Goal: Task Accomplishment & Management: Use online tool/utility

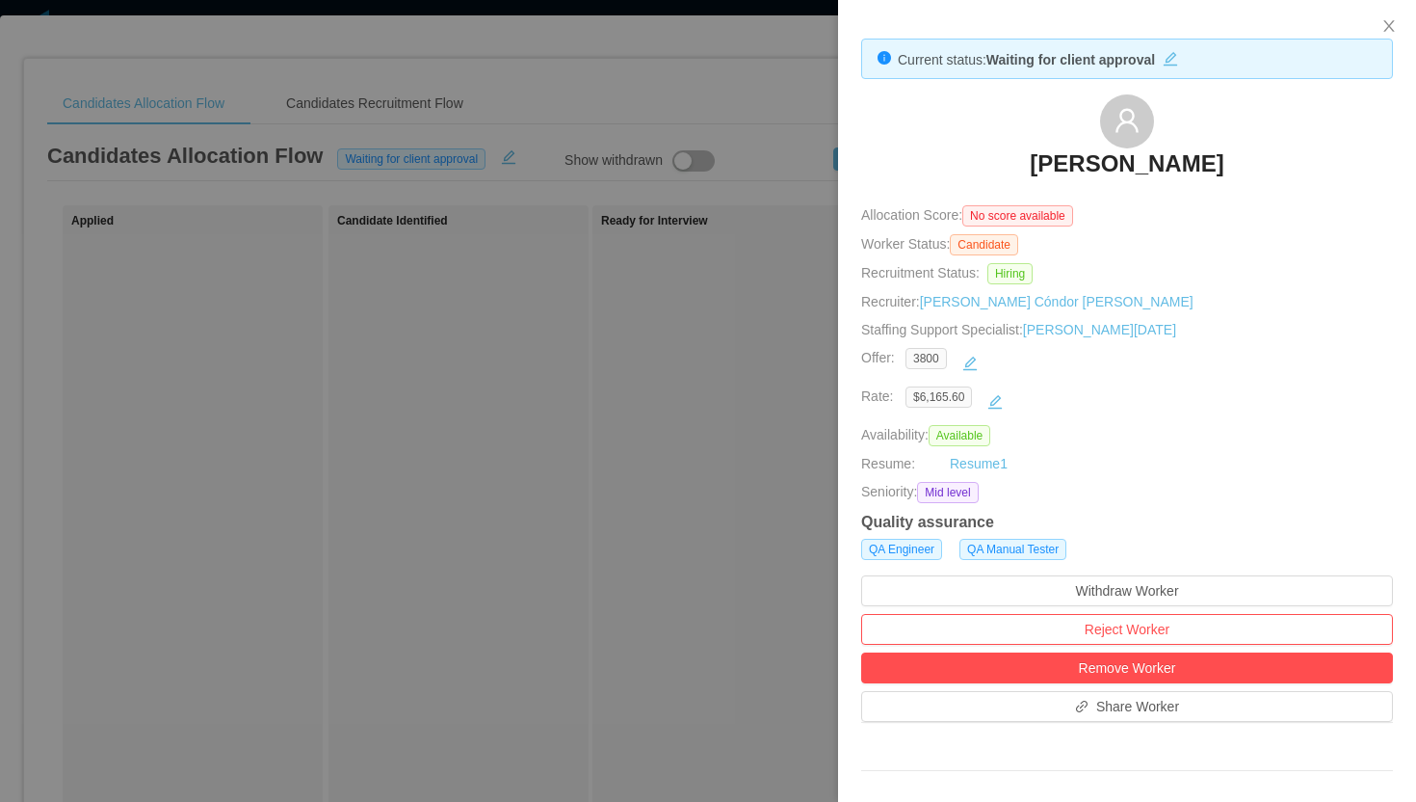
scroll to position [235, 0]
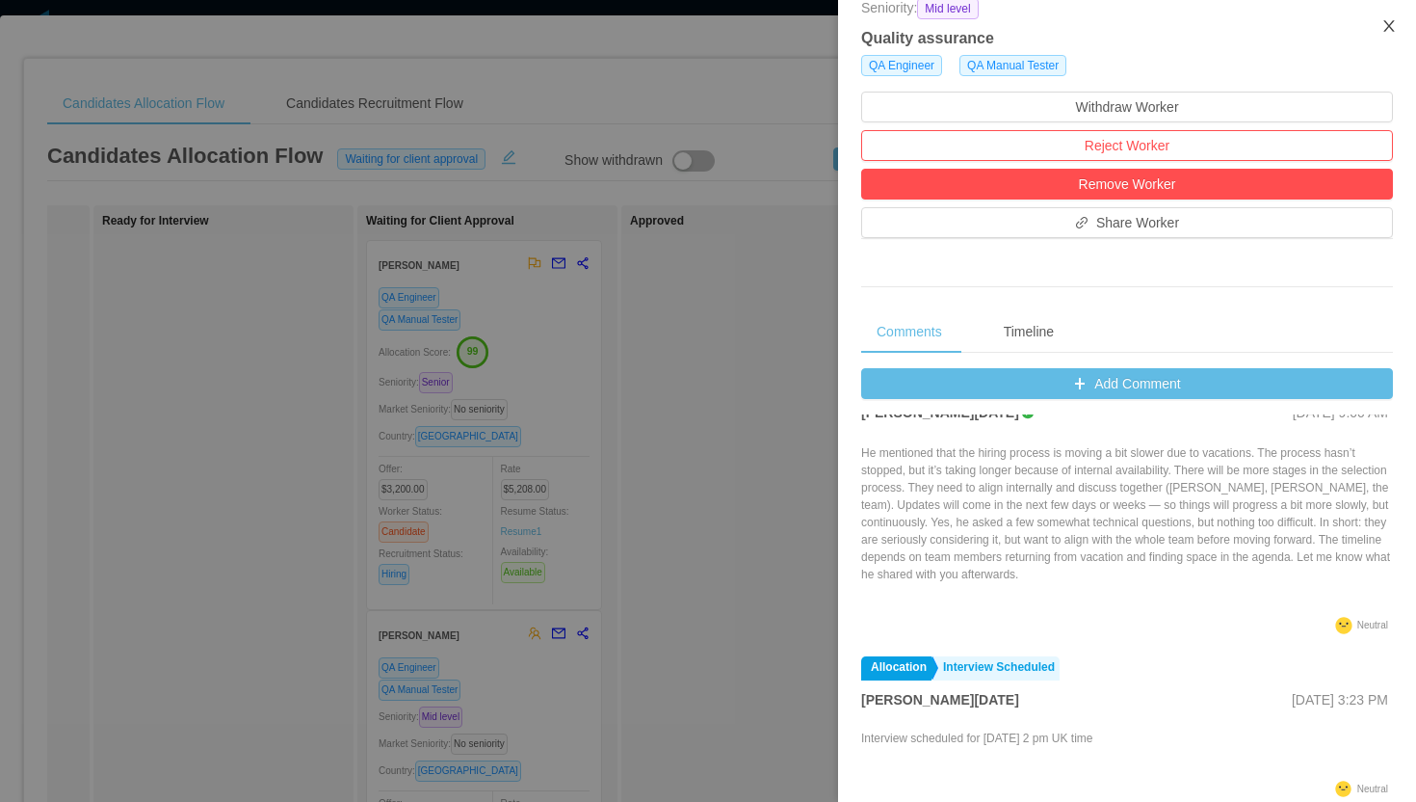
click at [1389, 28] on icon "icon: close" at bounding box center [1389, 26] width 11 height 12
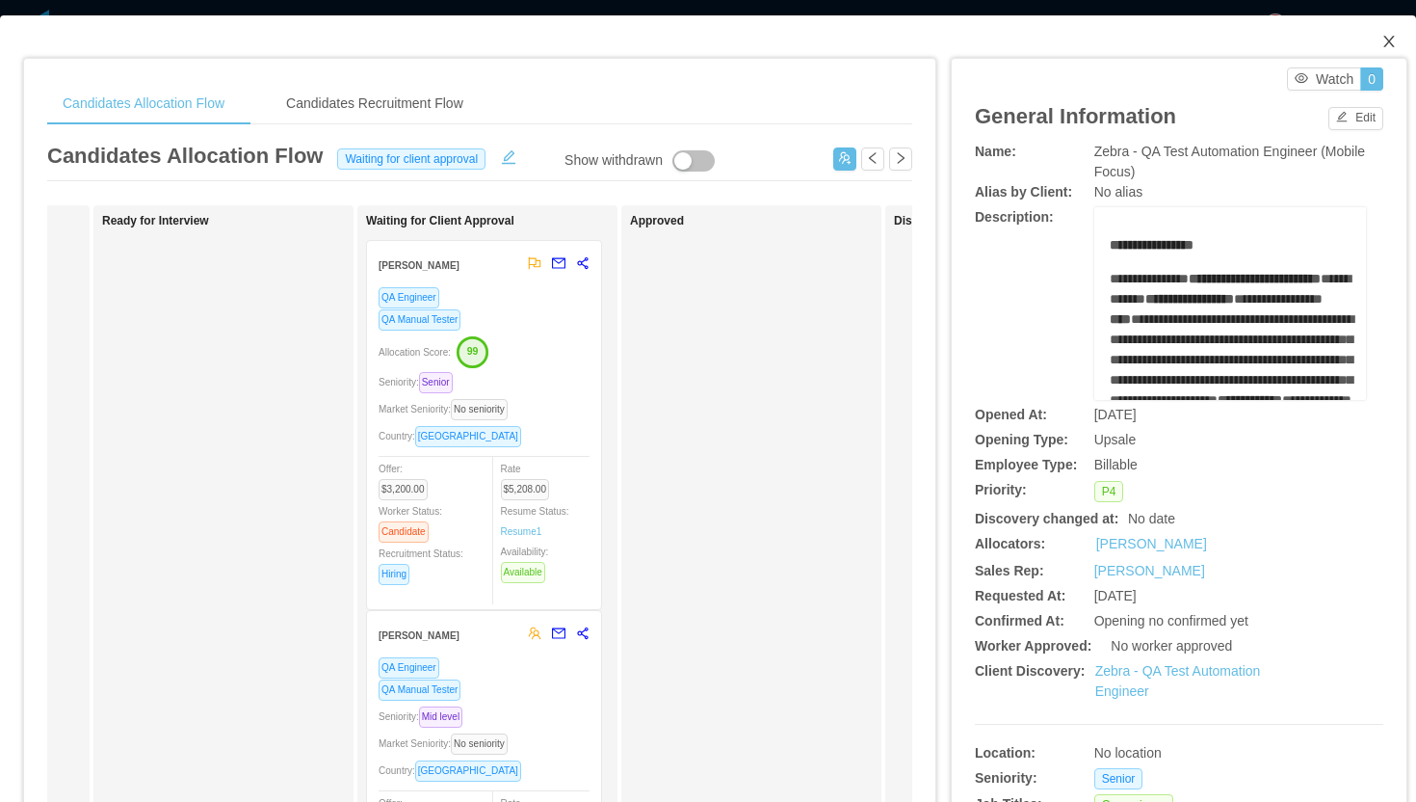
click at [1392, 36] on icon "icon: close" at bounding box center [1389, 41] width 15 height 15
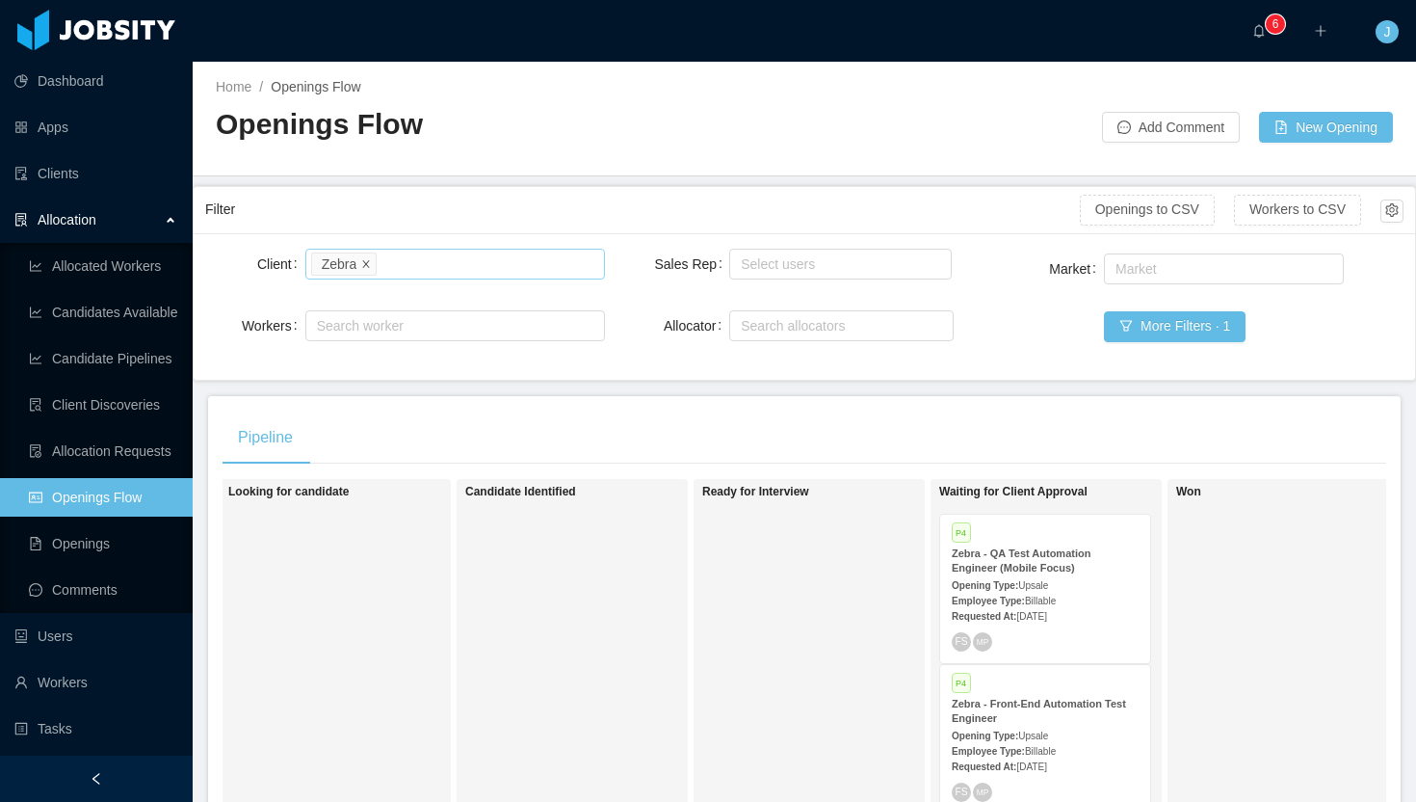
click at [367, 262] on icon "icon: close" at bounding box center [366, 263] width 10 height 10
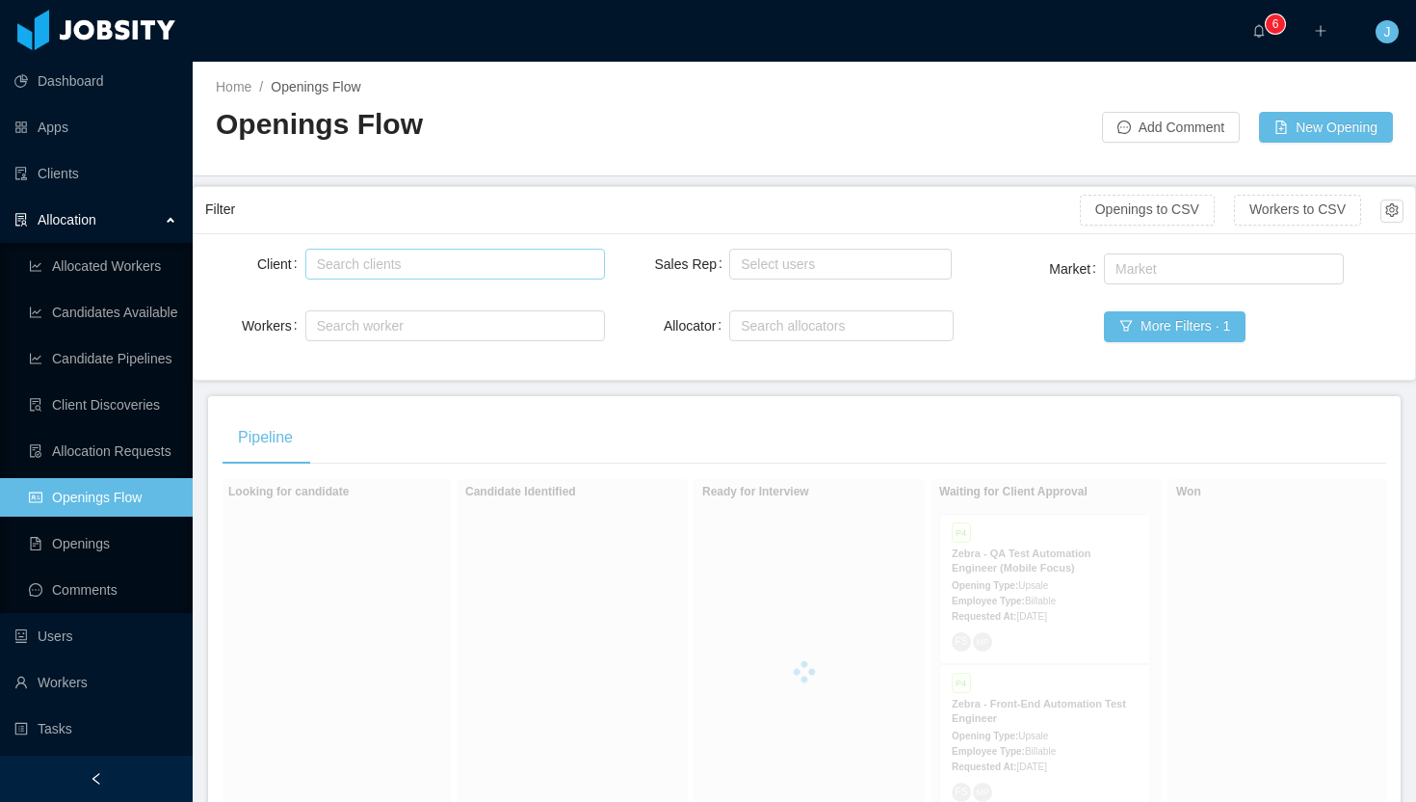
click at [392, 265] on div "Search clients" at bounding box center [451, 263] width 268 height 19
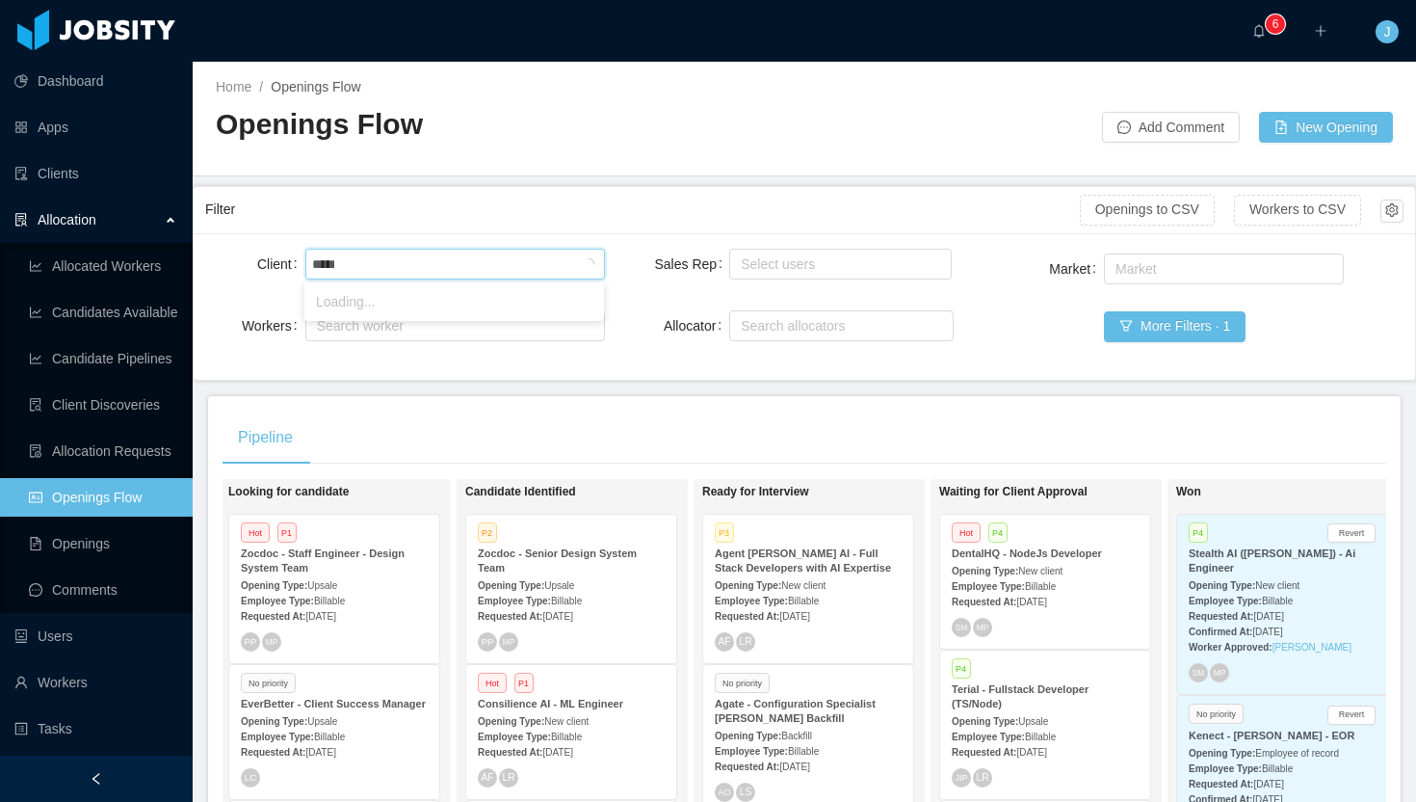
type input "******"
click at [421, 301] on li "Terial" at bounding box center [454, 301] width 300 height 31
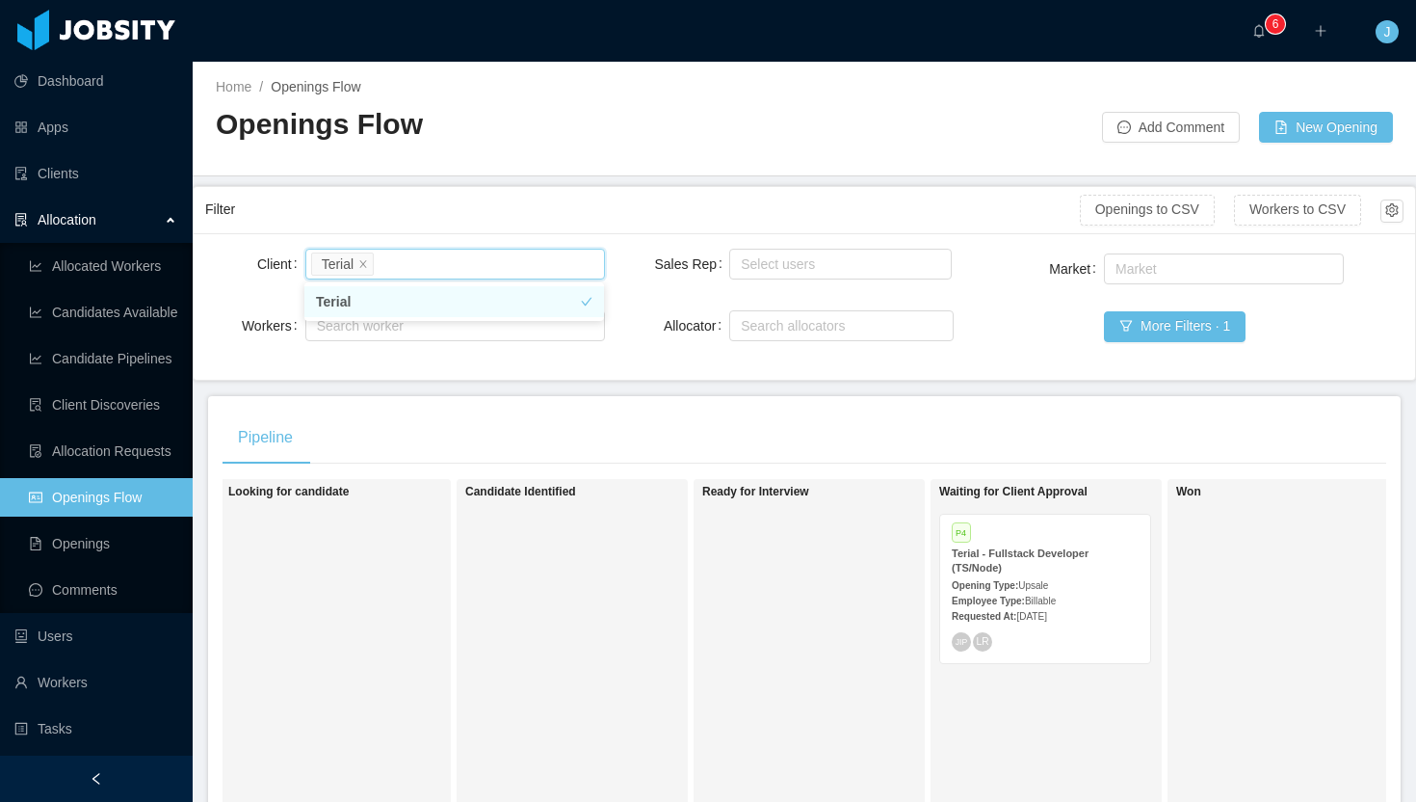
click at [698, 156] on div "Openings Flow" at bounding box center [510, 132] width 589 height 54
click at [1041, 574] on div "Opening Type: Upsale" at bounding box center [1045, 584] width 187 height 20
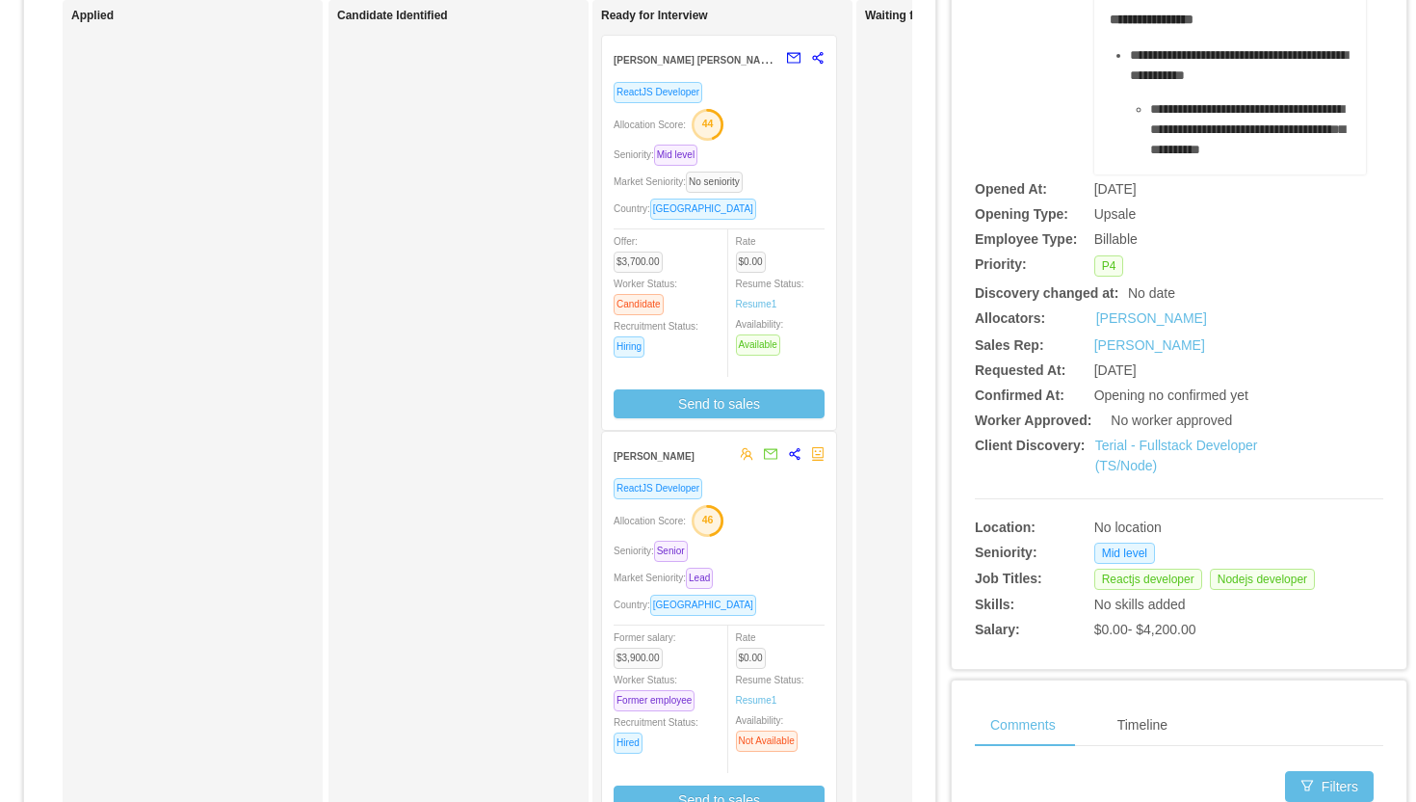
scroll to position [206, 0]
click at [787, 149] on div "Seniority: Mid level" at bounding box center [719, 154] width 211 height 22
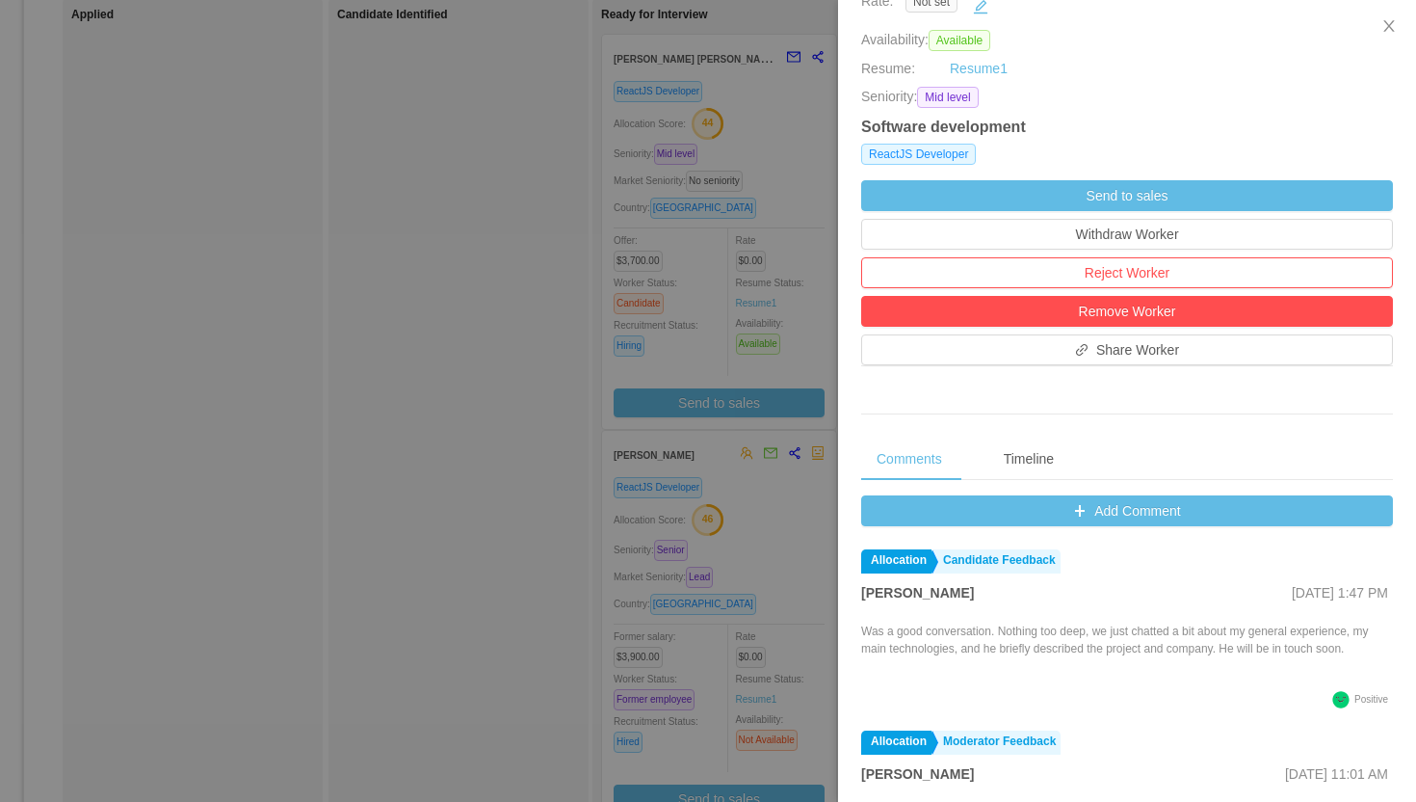
scroll to position [443, 0]
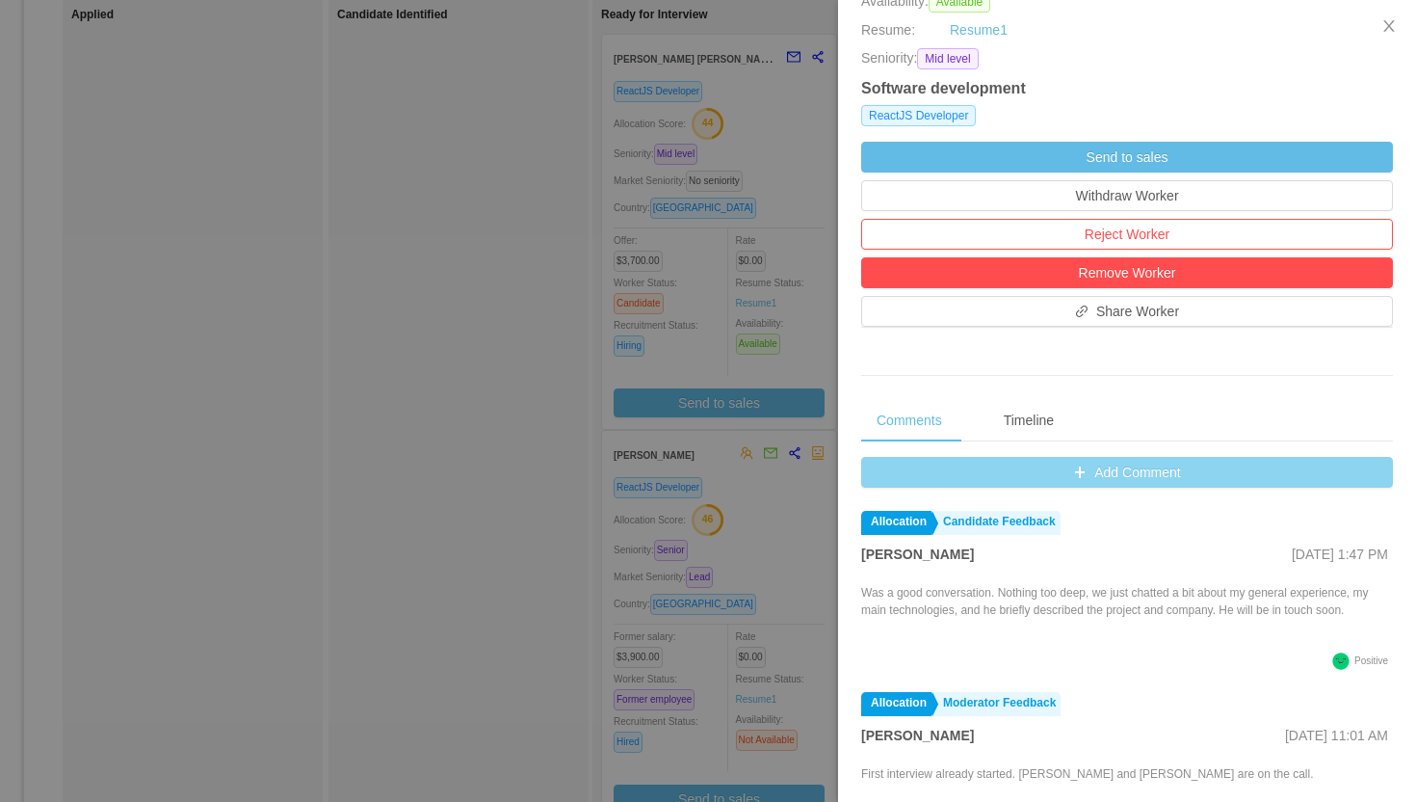
click at [1104, 475] on button "Add Comment" at bounding box center [1127, 472] width 532 height 31
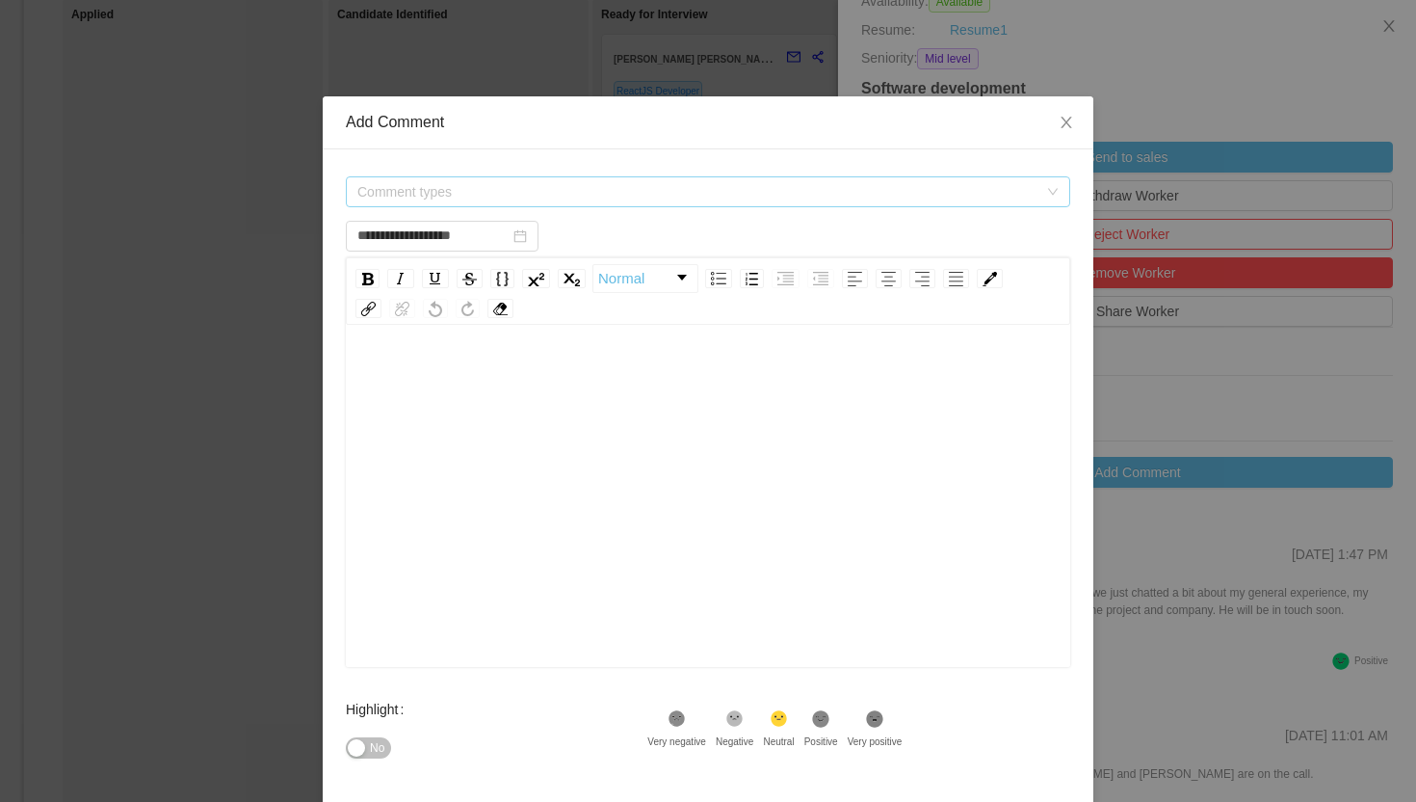
click at [489, 186] on span "Comment types" at bounding box center [697, 191] width 680 height 19
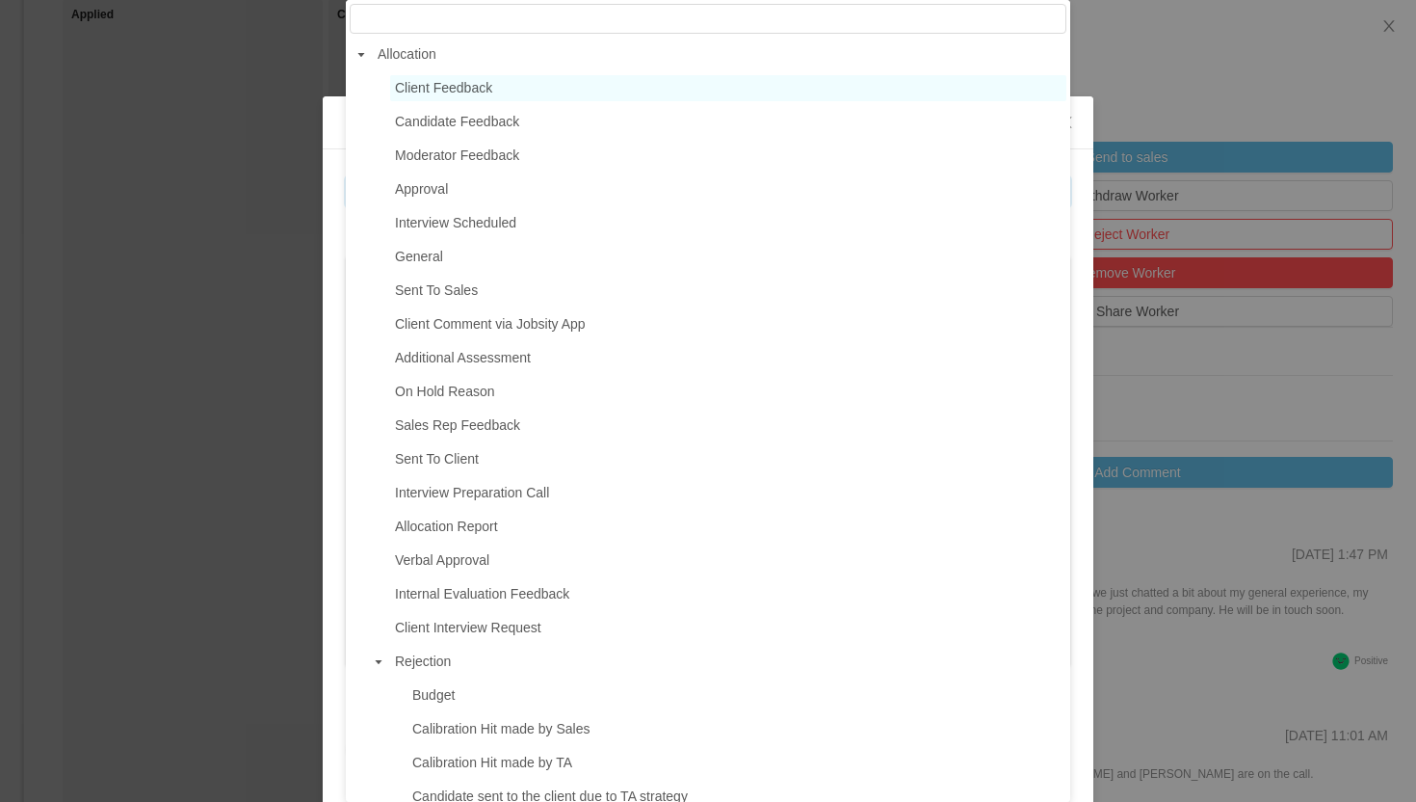
click at [473, 94] on span "Client Feedback" at bounding box center [443, 87] width 97 height 15
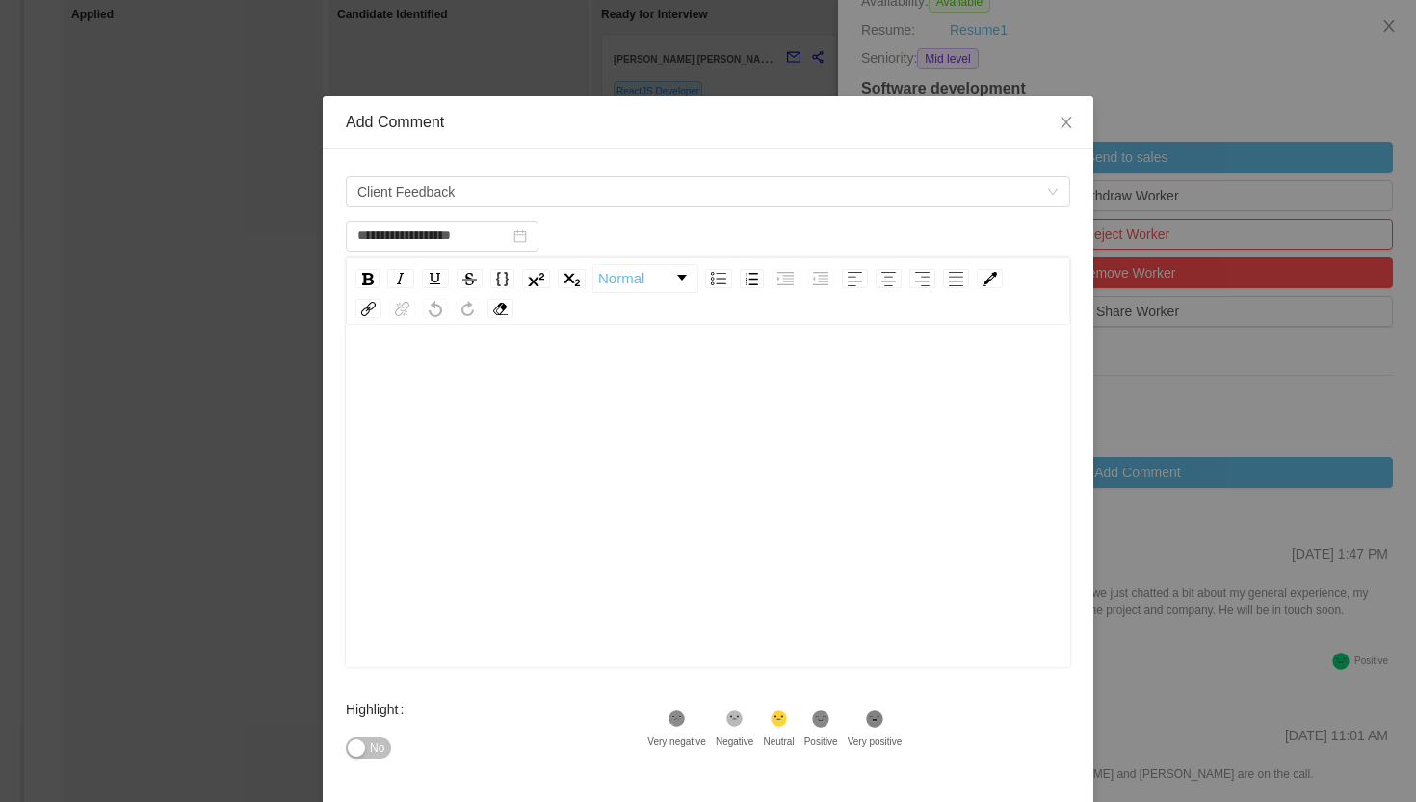
click at [477, 369] on div "rdw-editor" at bounding box center [708, 376] width 695 height 39
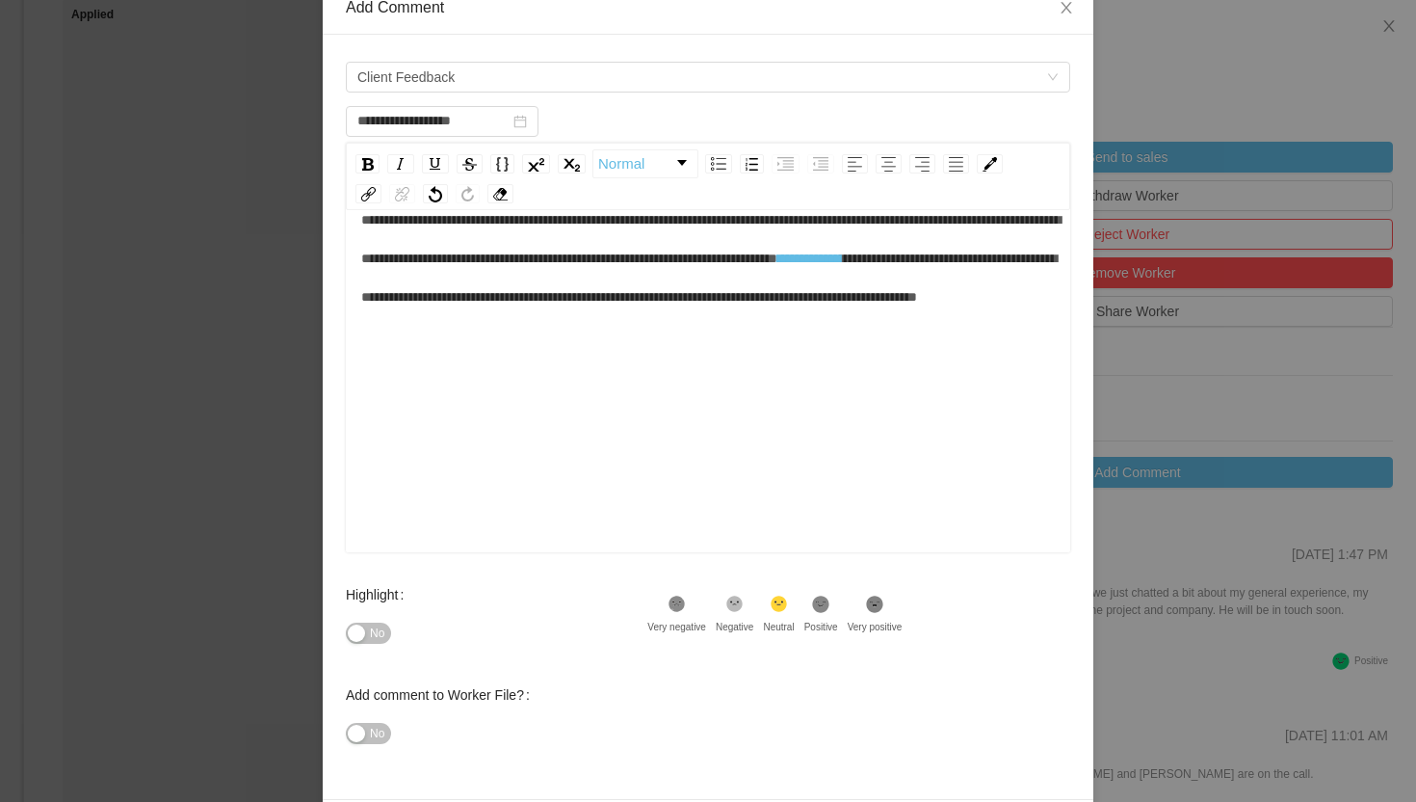
scroll to position [186, 0]
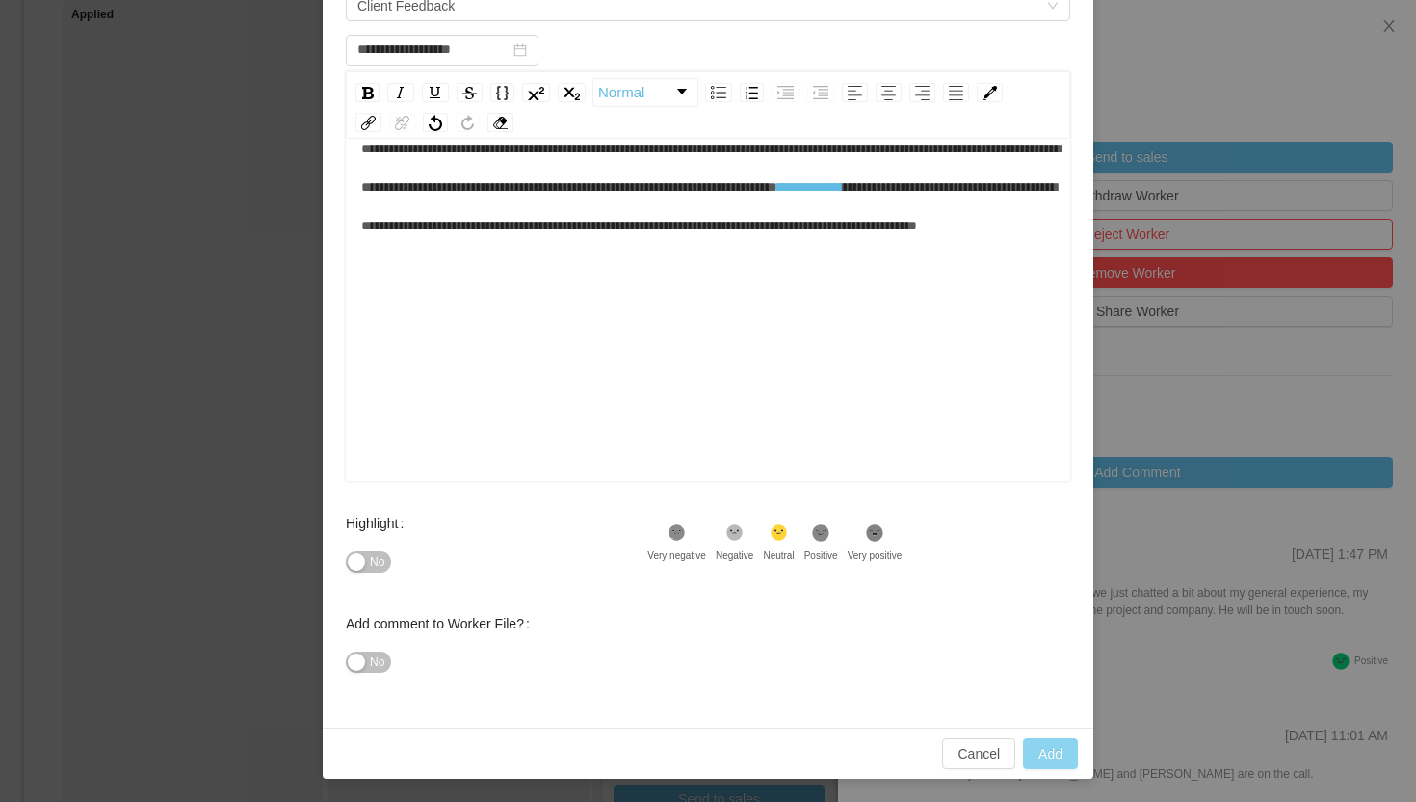
click at [1065, 761] on button "Add" at bounding box center [1050, 753] width 55 height 31
type input "**********"
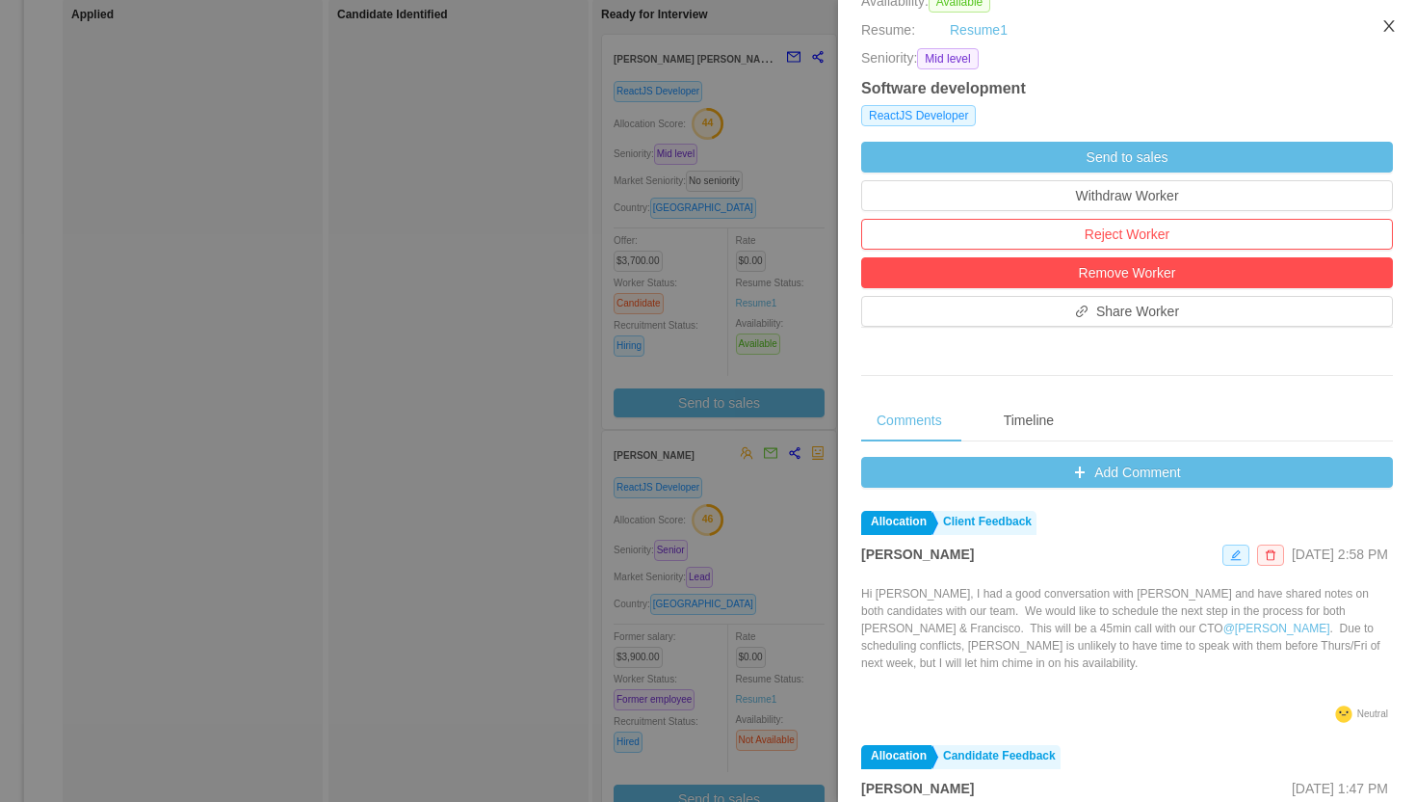
click at [1393, 26] on icon "icon: close" at bounding box center [1389, 25] width 15 height 15
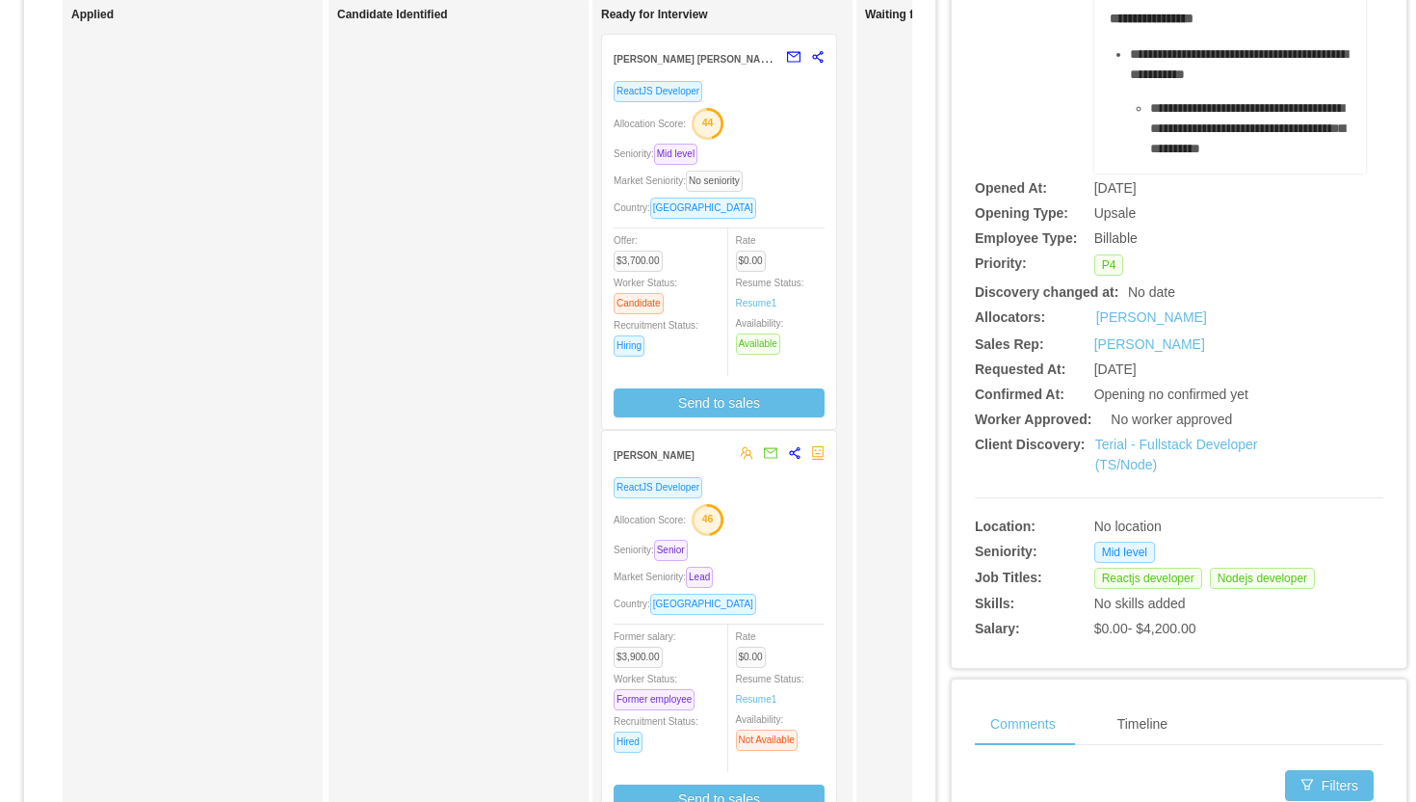
click at [759, 575] on div "Market Seniority: Lead" at bounding box center [719, 577] width 211 height 22
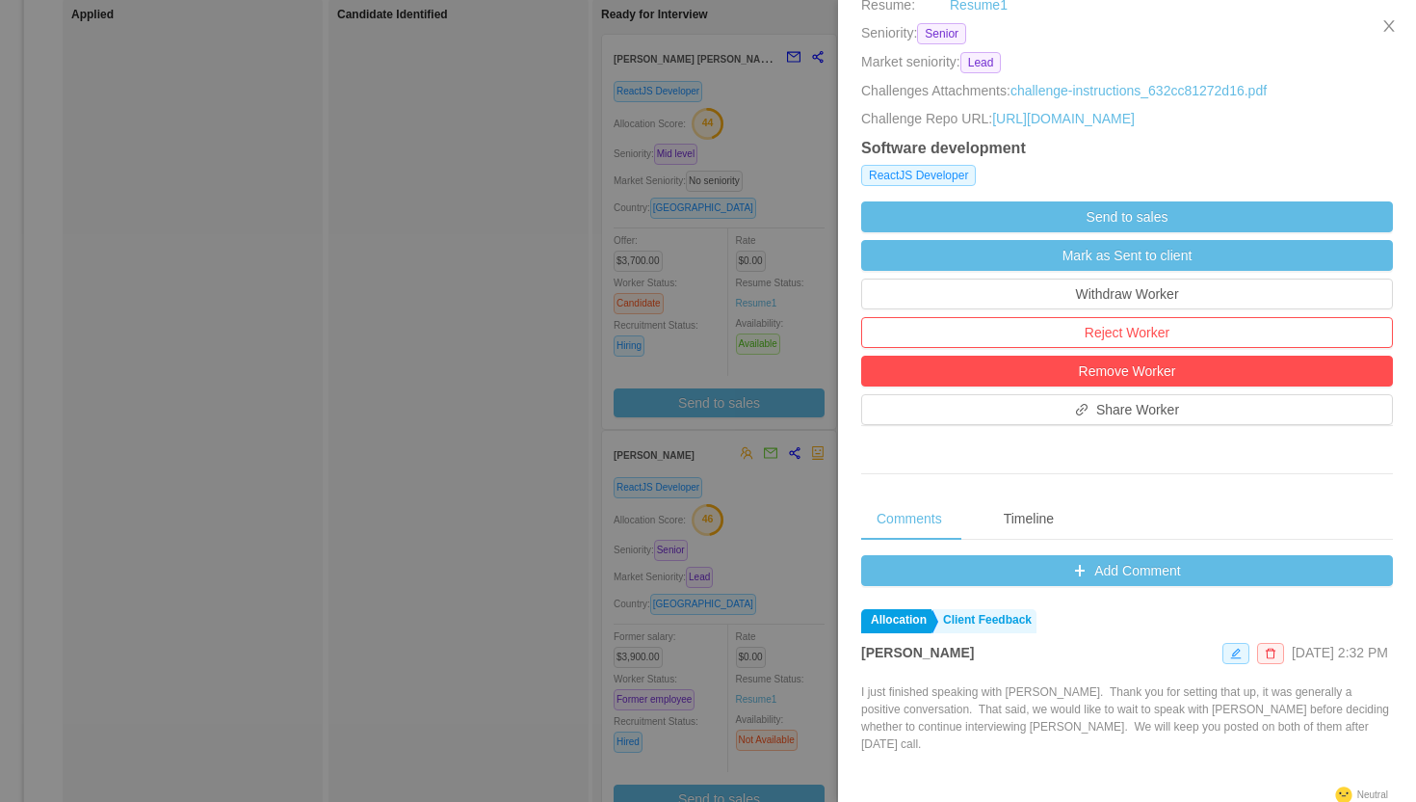
scroll to position [48, 0]
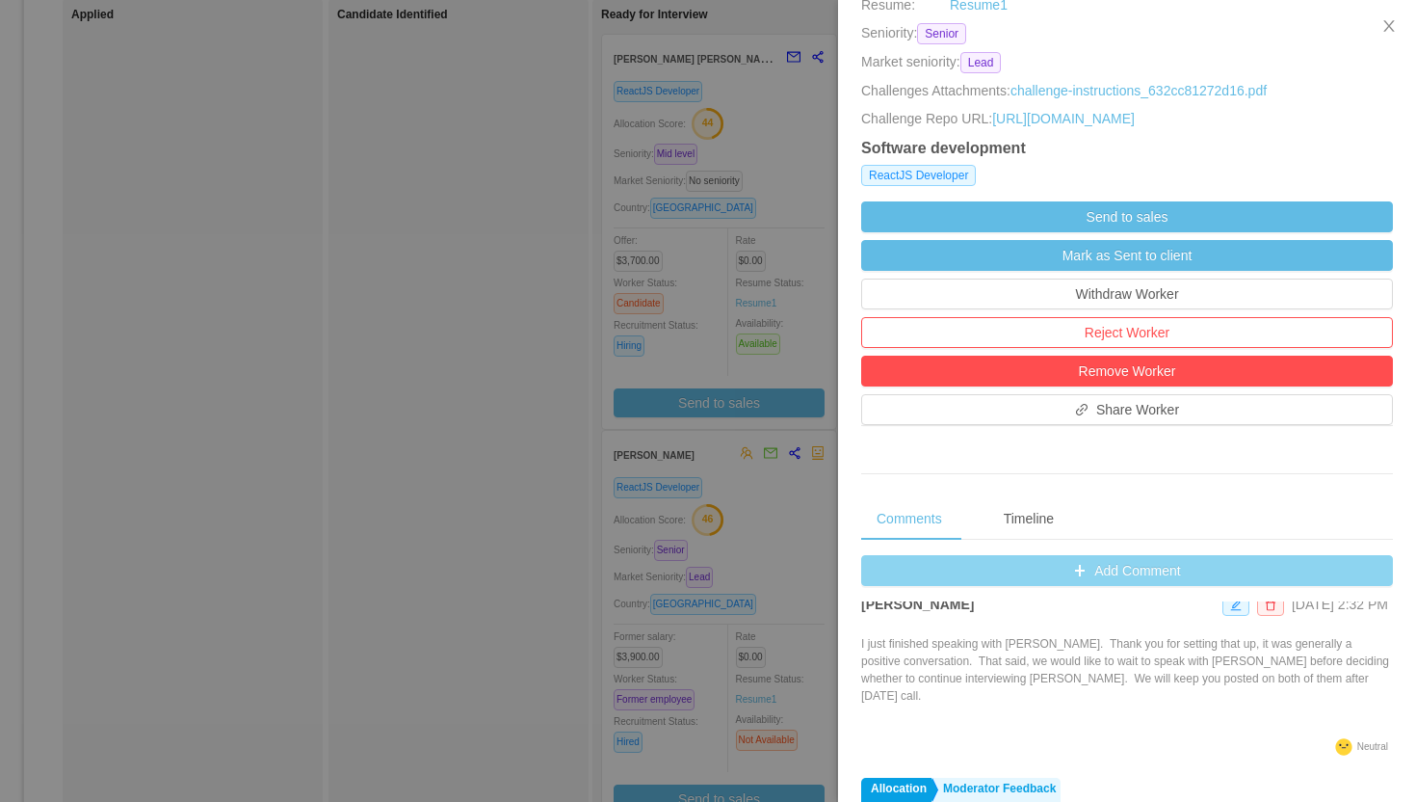
click at [1127, 586] on button "Add Comment" at bounding box center [1127, 570] width 532 height 31
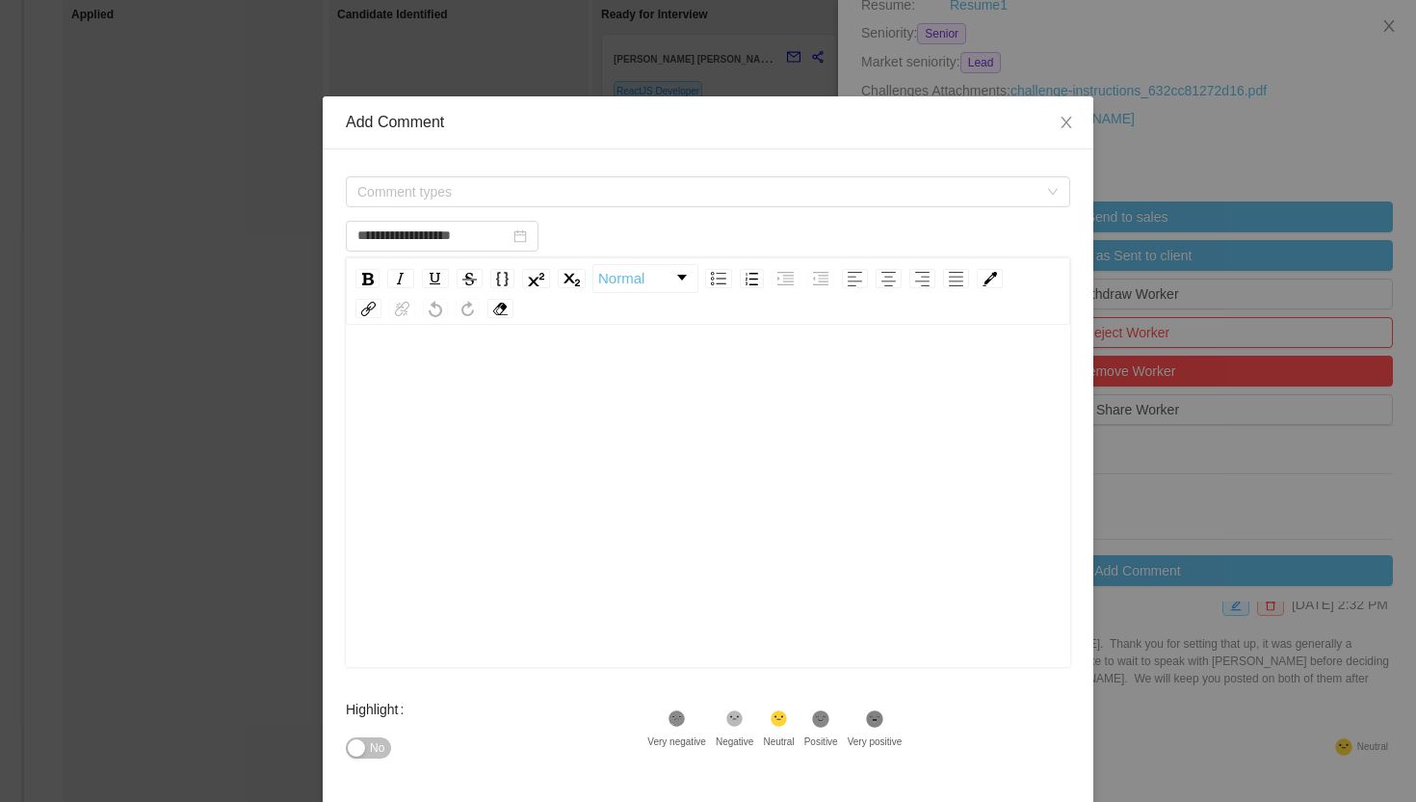
click at [653, 435] on div "rdw-editor" at bounding box center [708, 525] width 695 height 337
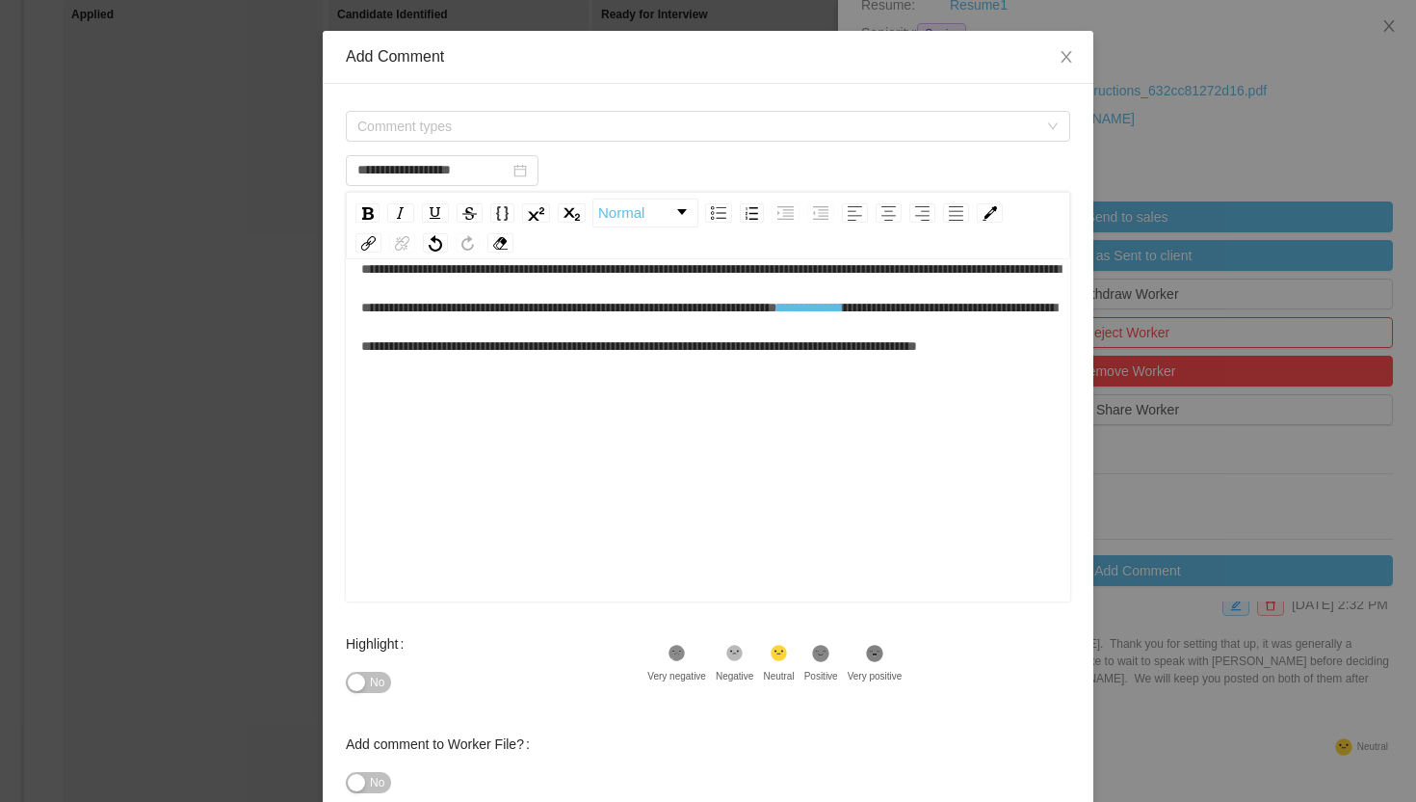
scroll to position [186, 0]
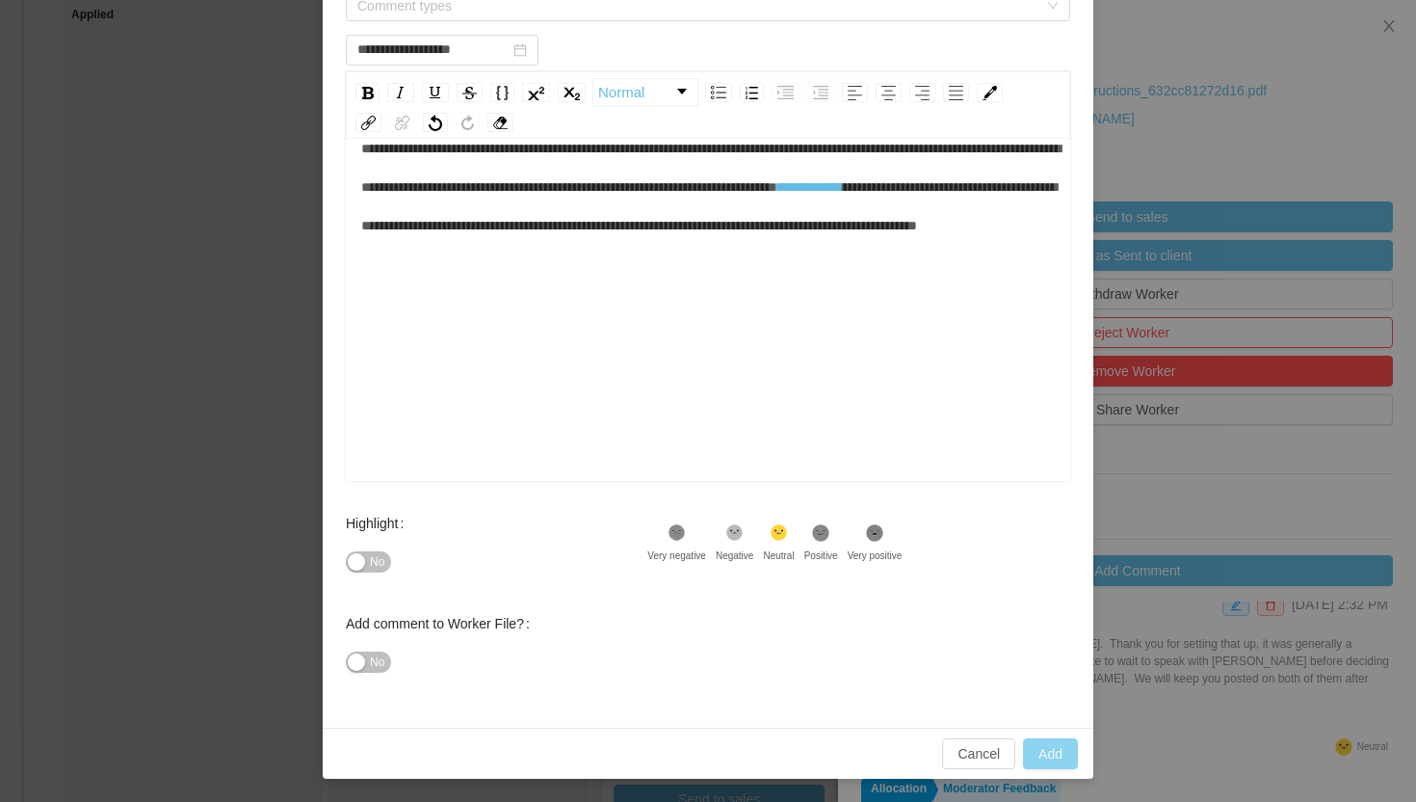
click at [1044, 751] on button "Add" at bounding box center [1050, 753] width 55 height 31
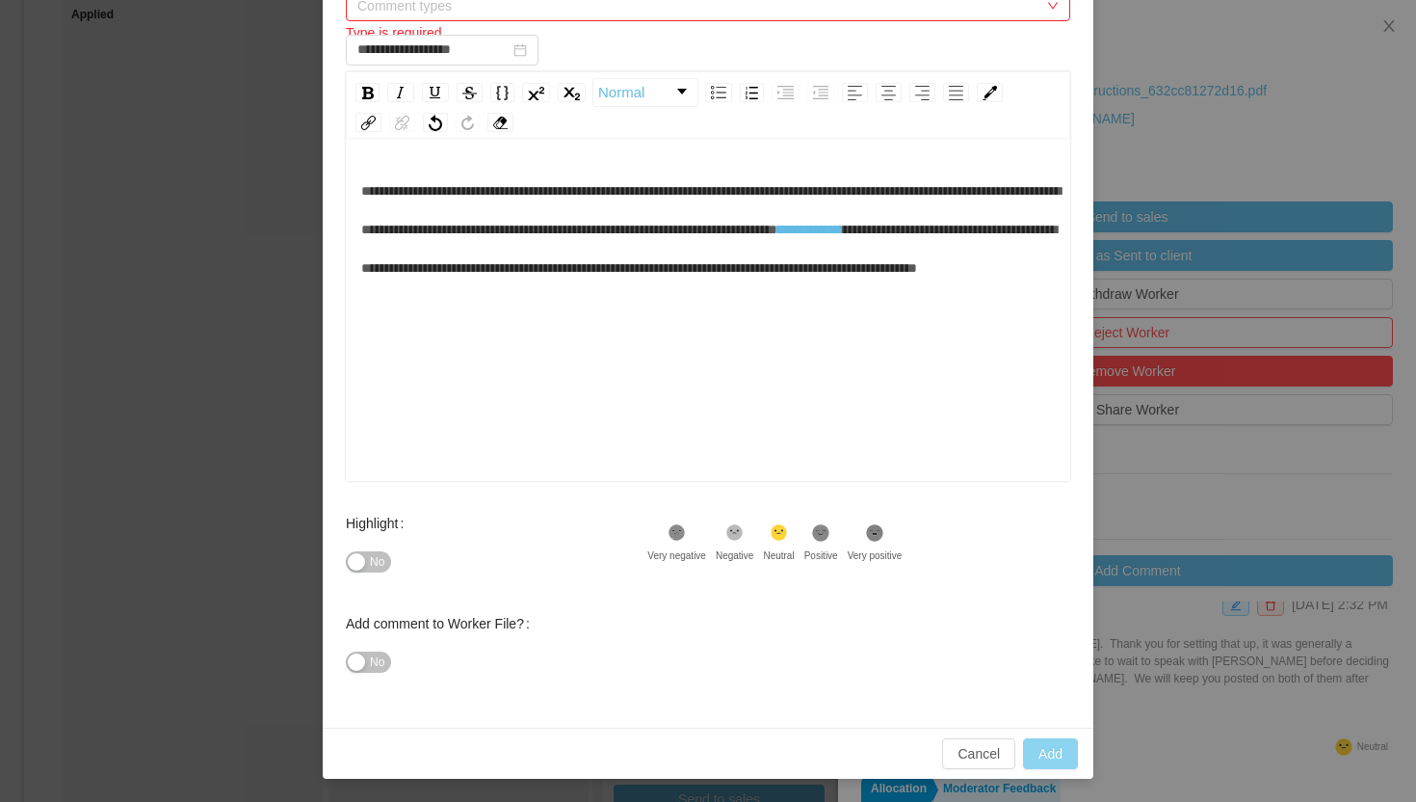
scroll to position [136, 0]
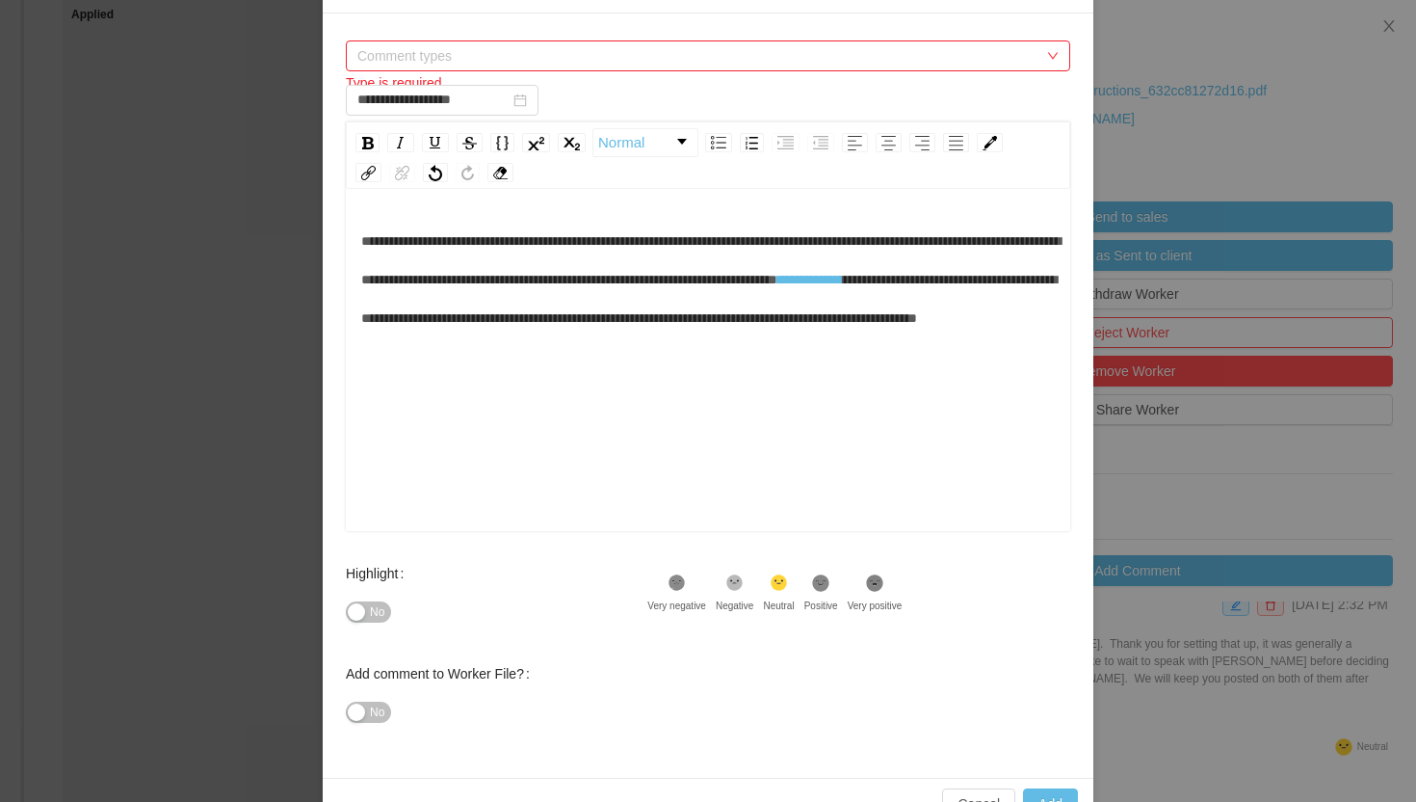
click at [522, 48] on span "Comment types" at bounding box center [697, 55] width 680 height 19
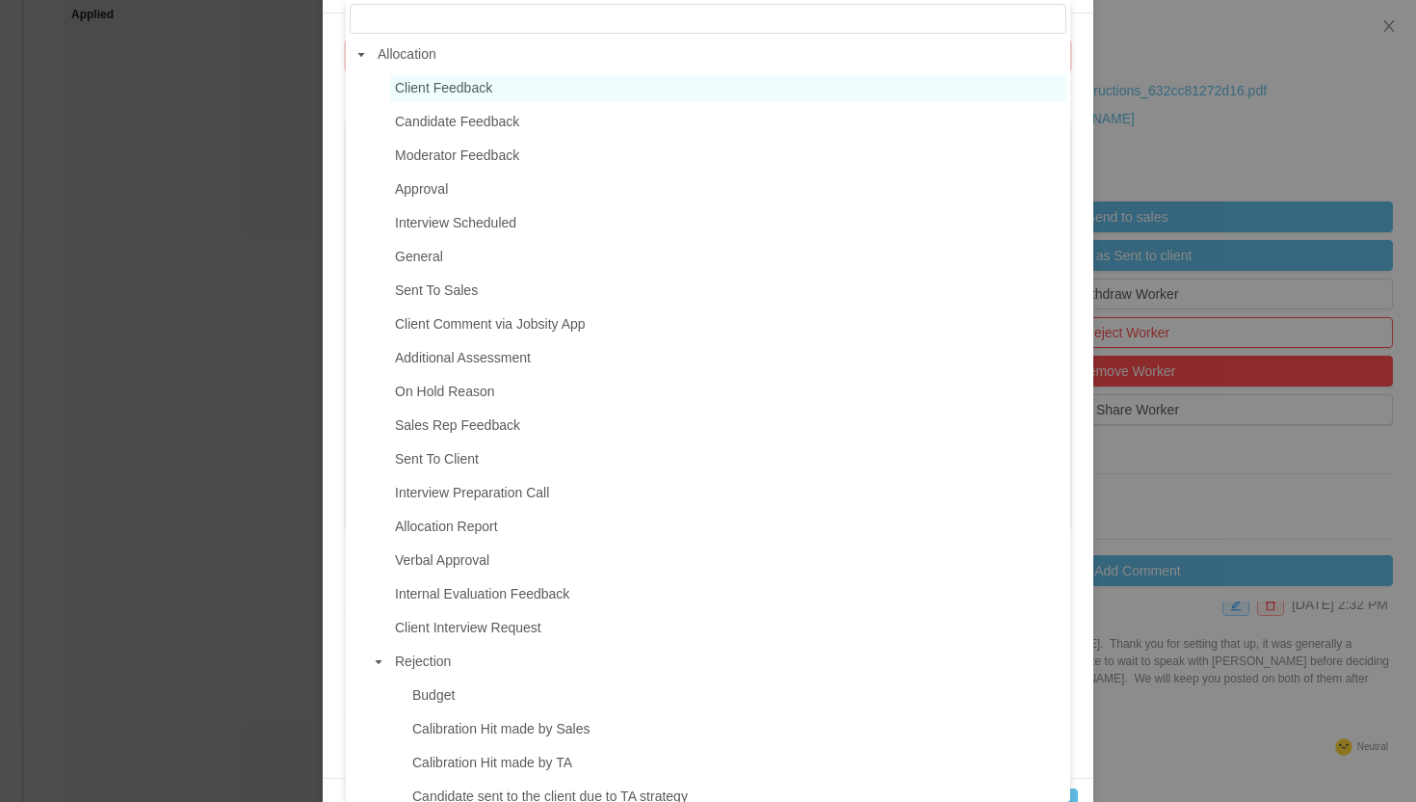
click at [478, 89] on span "Client Feedback" at bounding box center [443, 87] width 97 height 15
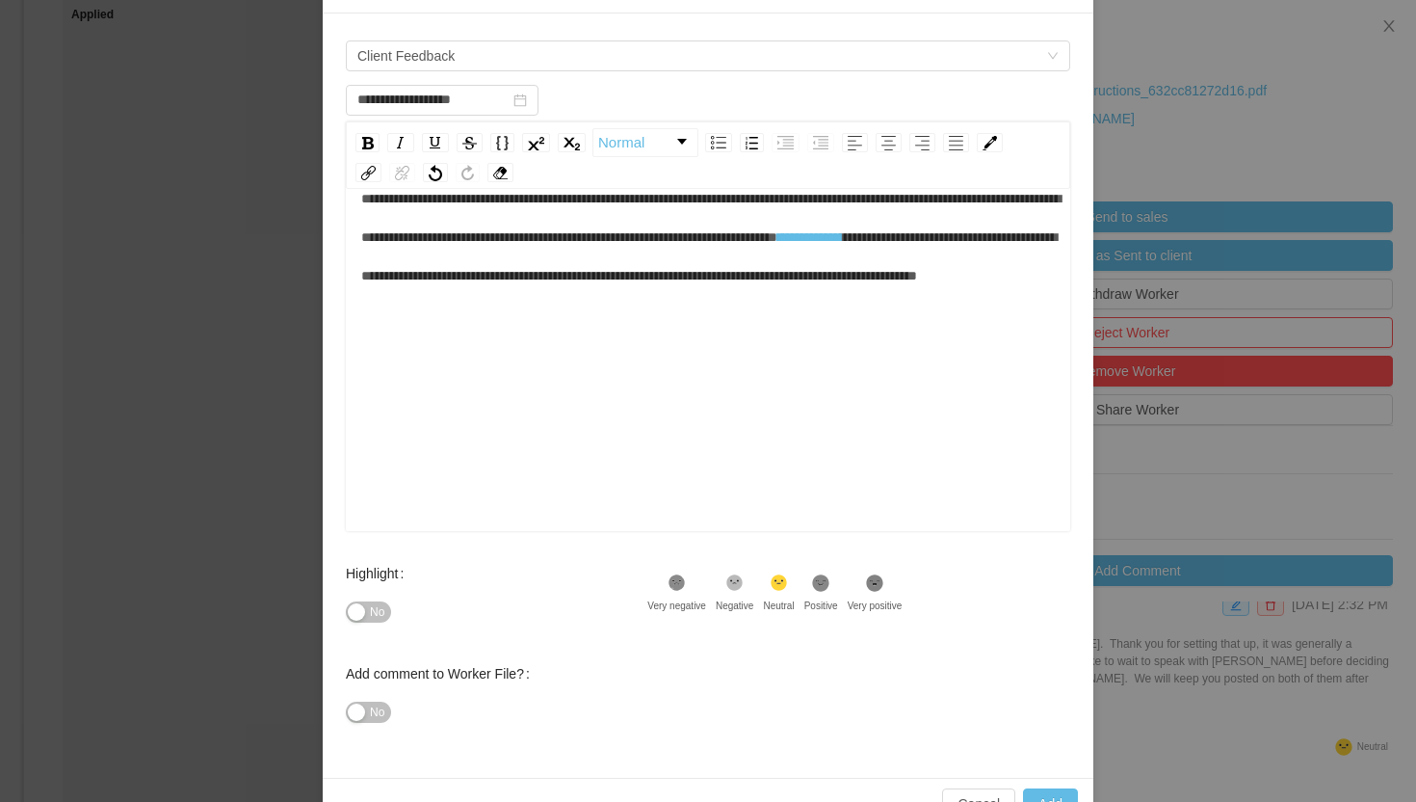
scroll to position [186, 0]
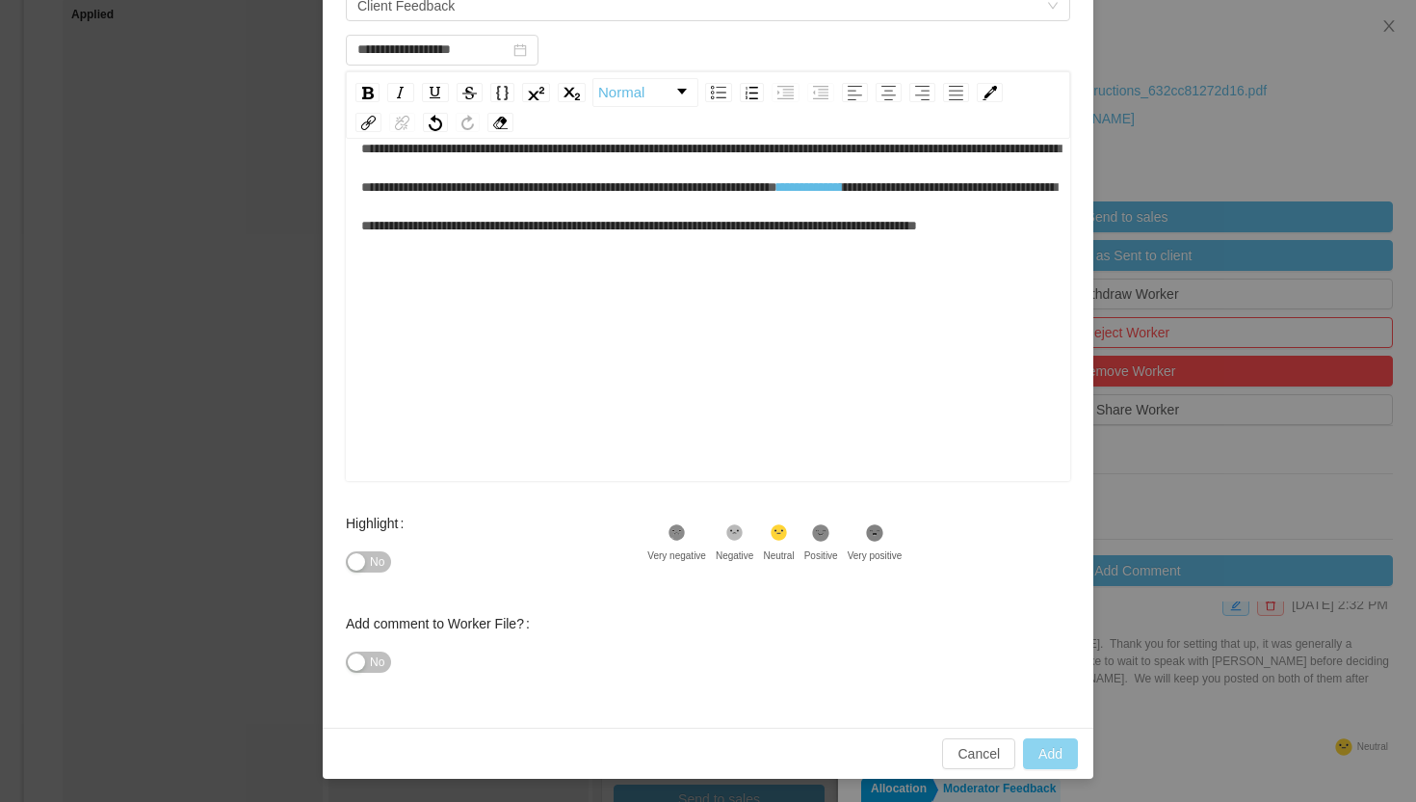
click at [1052, 757] on button "Add" at bounding box center [1050, 753] width 55 height 31
click at [824, 296] on div "**********" at bounding box center [708, 297] width 695 height 337
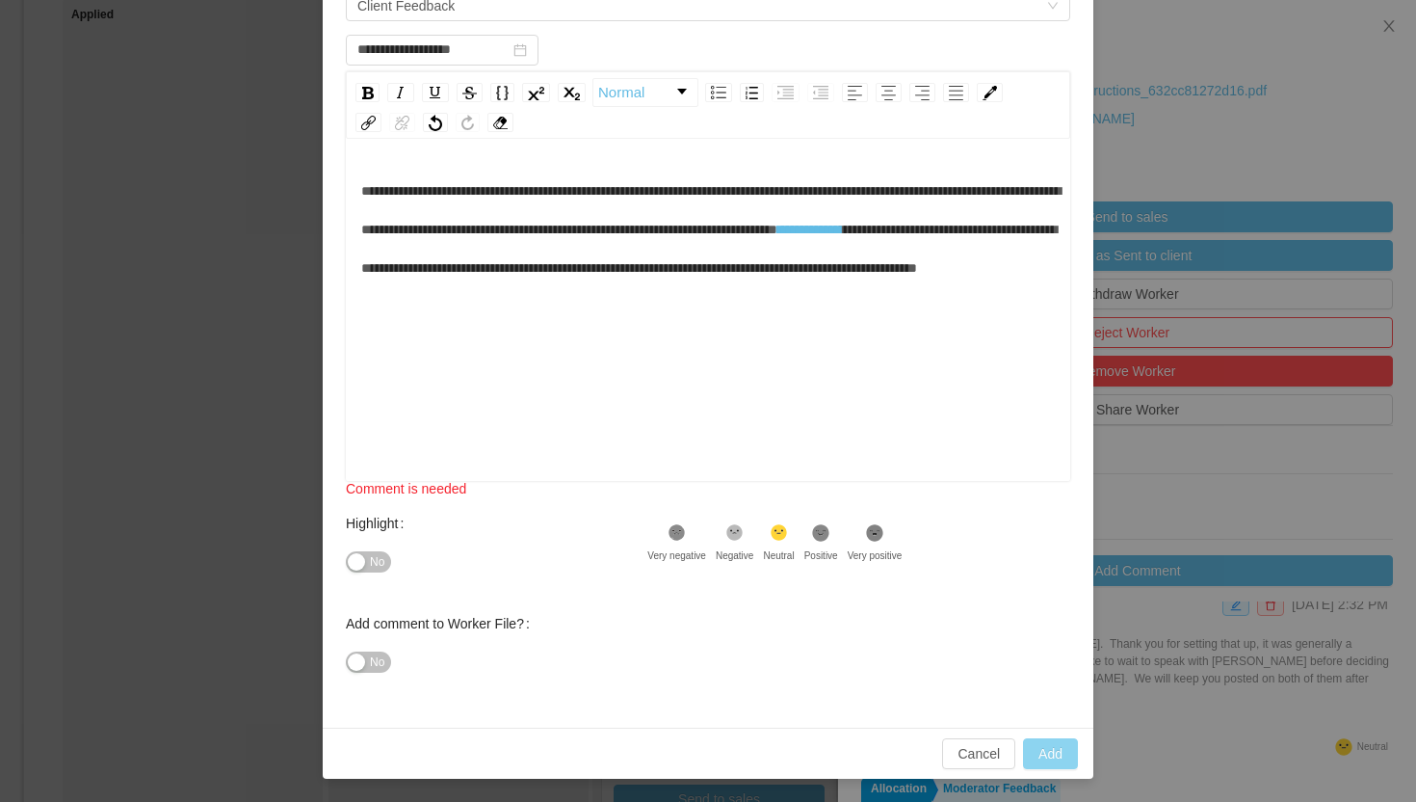
click at [1042, 752] on button "Add" at bounding box center [1050, 753] width 55 height 31
type input "**********"
